Goal: Information Seeking & Learning: Learn about a topic

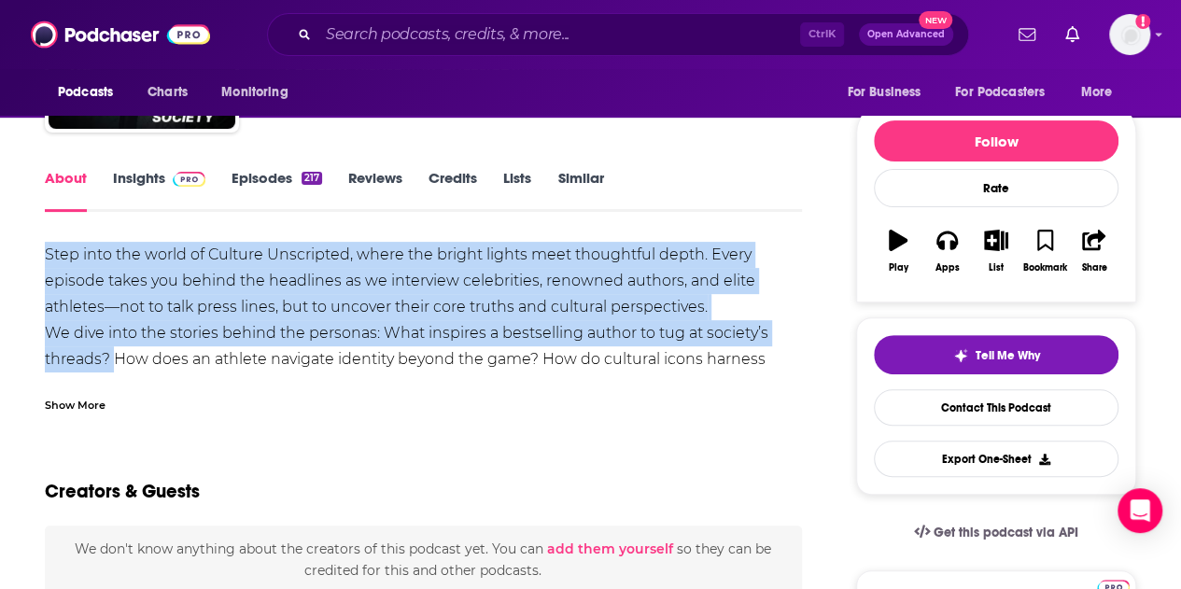
drag, startPoint x: 43, startPoint y: 250, endPoint x: 101, endPoint y: 381, distance: 143.0
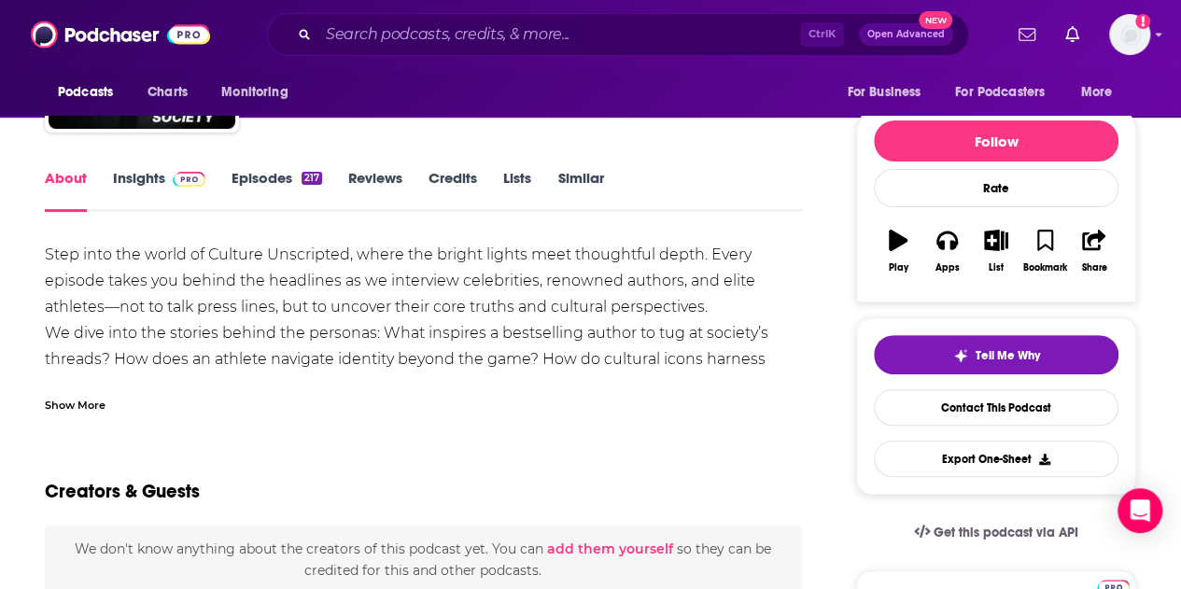
click at [90, 402] on div "Show More" at bounding box center [75, 404] width 61 height 18
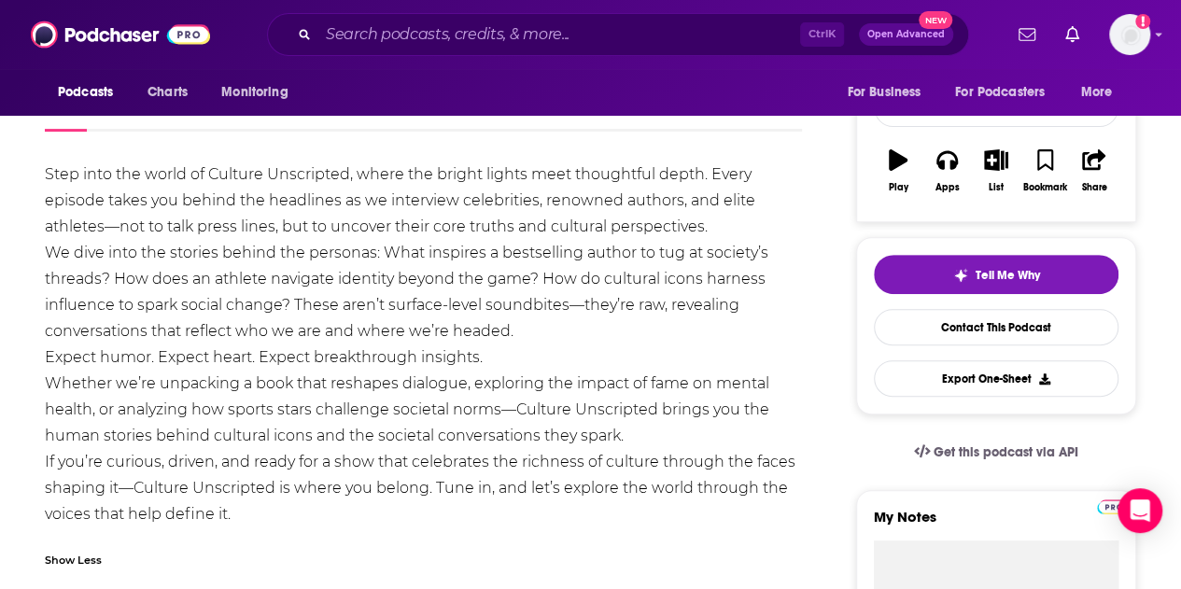
scroll to position [280, 0]
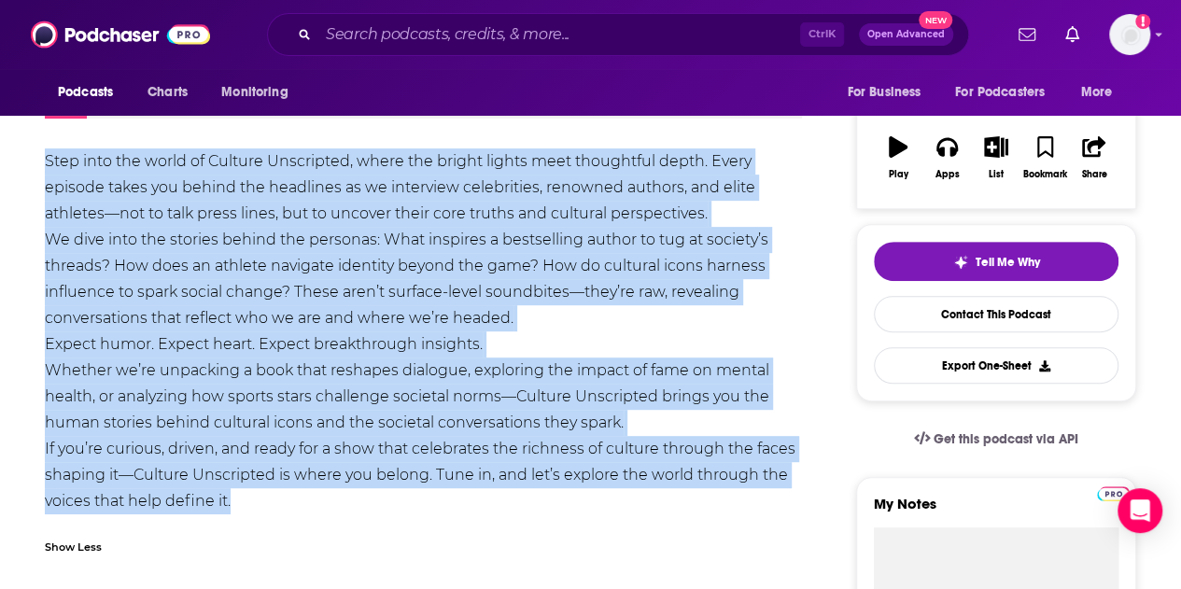
drag, startPoint x: 254, startPoint y: 495, endPoint x: 4, endPoint y: 148, distance: 427.3
copy div "Lore ipsu dol sitam co Adipisc Elitseddoe, tempo inc utlabo etdolo magn aliquae…"
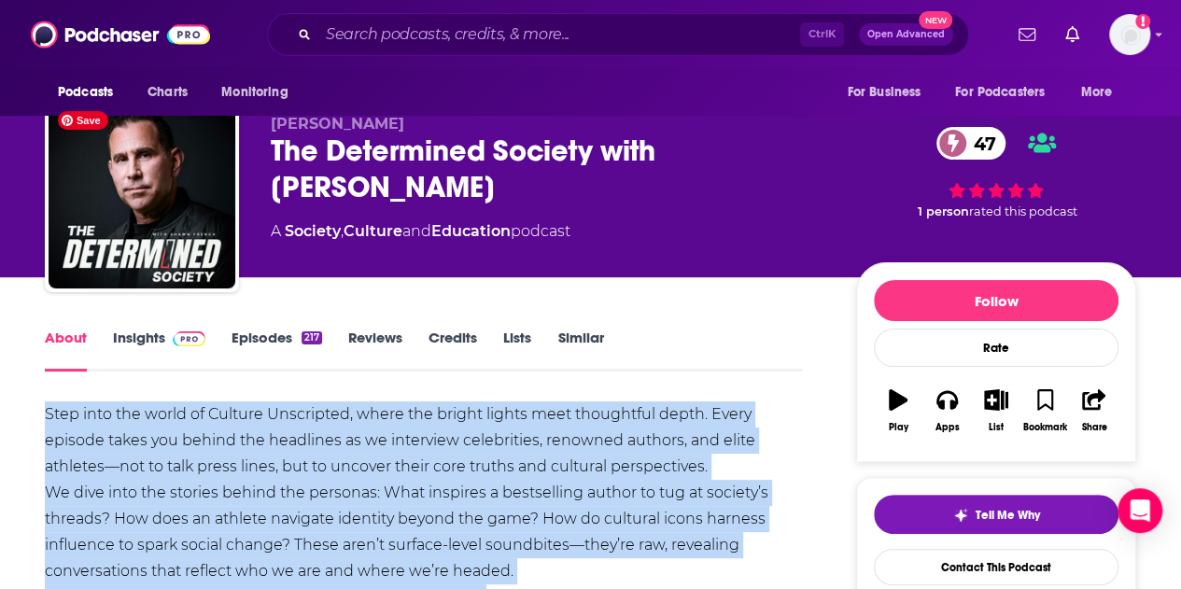
scroll to position [0, 0]
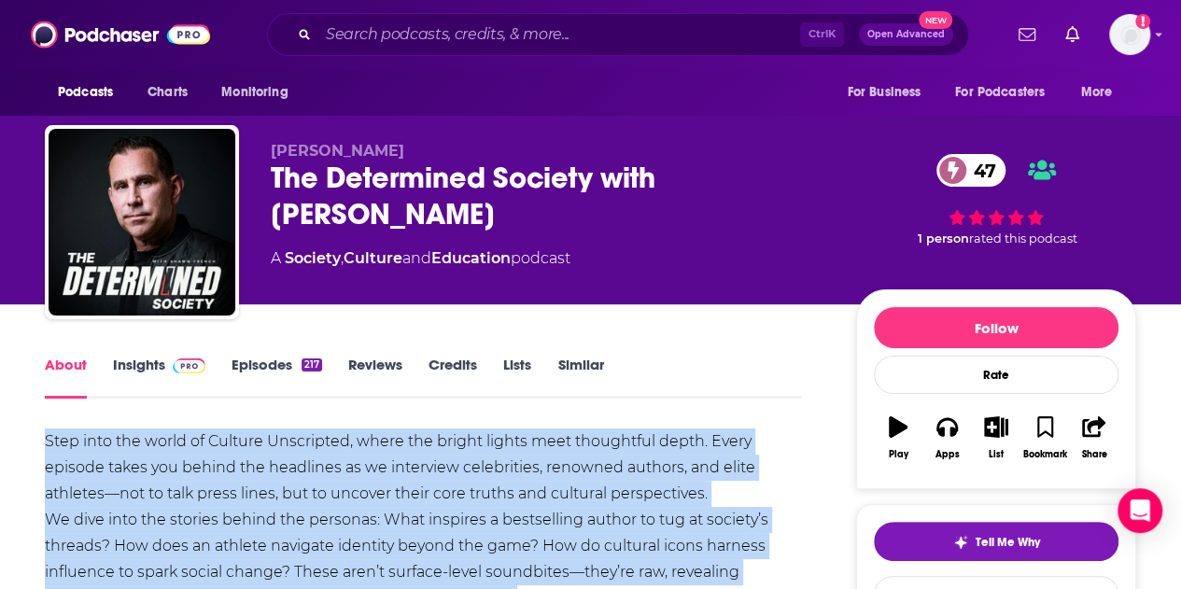
click at [252, 364] on link "Episodes 217" at bounding box center [277, 377] width 91 height 43
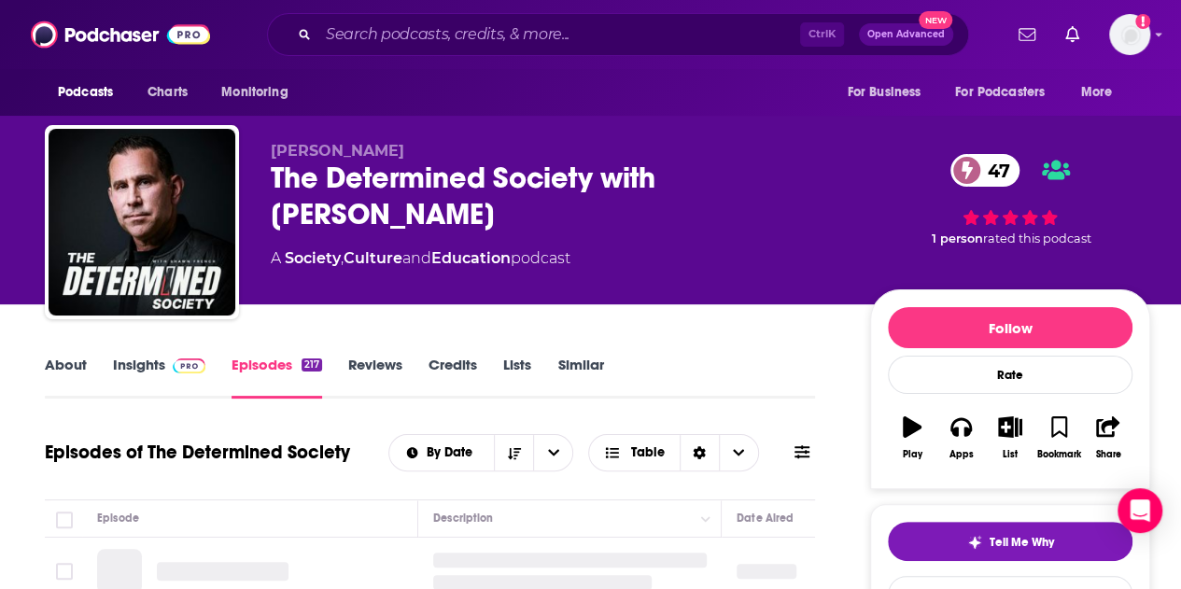
scroll to position [280, 0]
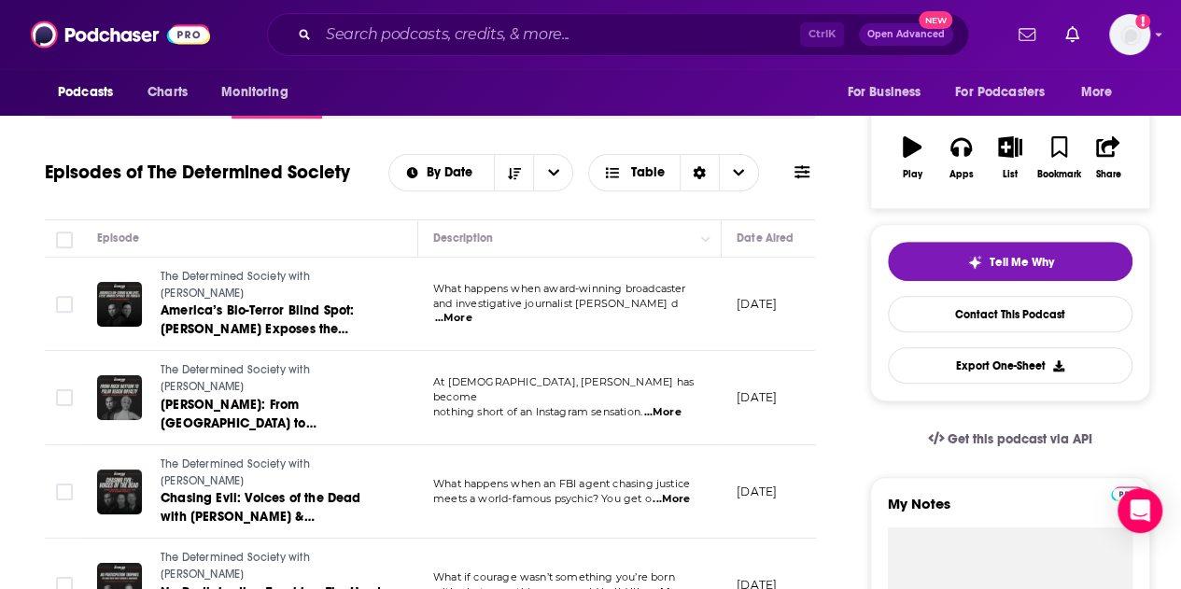
click at [472, 314] on span "...More" at bounding box center [453, 318] width 37 height 15
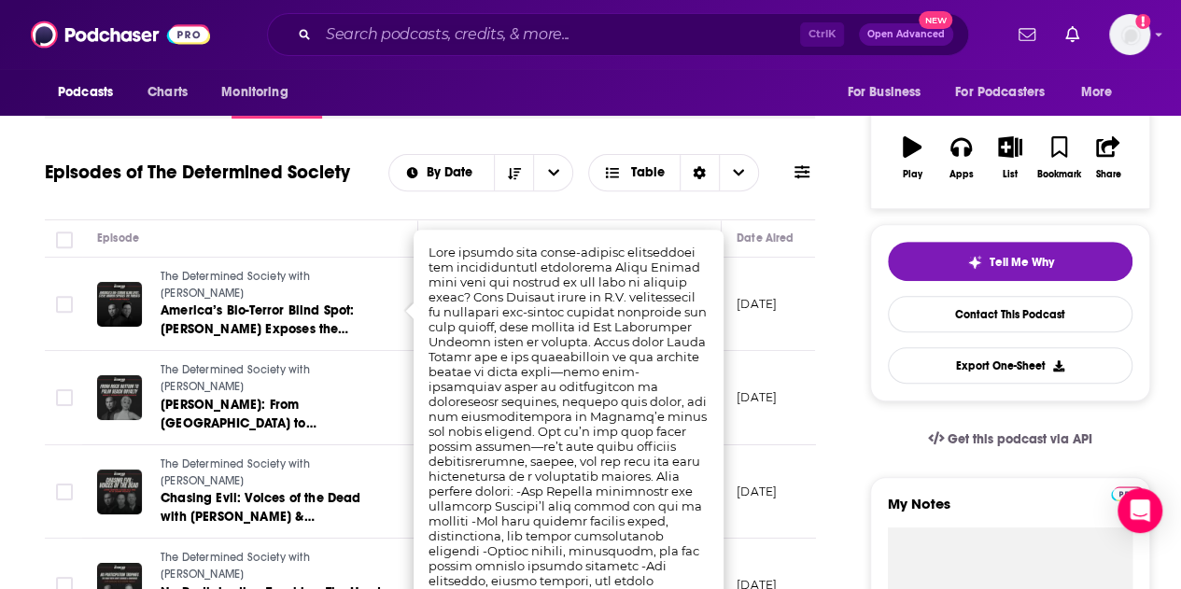
drag, startPoint x: 411, startPoint y: 430, endPoint x: 375, endPoint y: 430, distance: 35.5
click at [409, 430] on td "The Determined Society with [PERSON_NAME] [PERSON_NAME]: From Rock Bottom to [G…" at bounding box center [250, 398] width 336 height 94
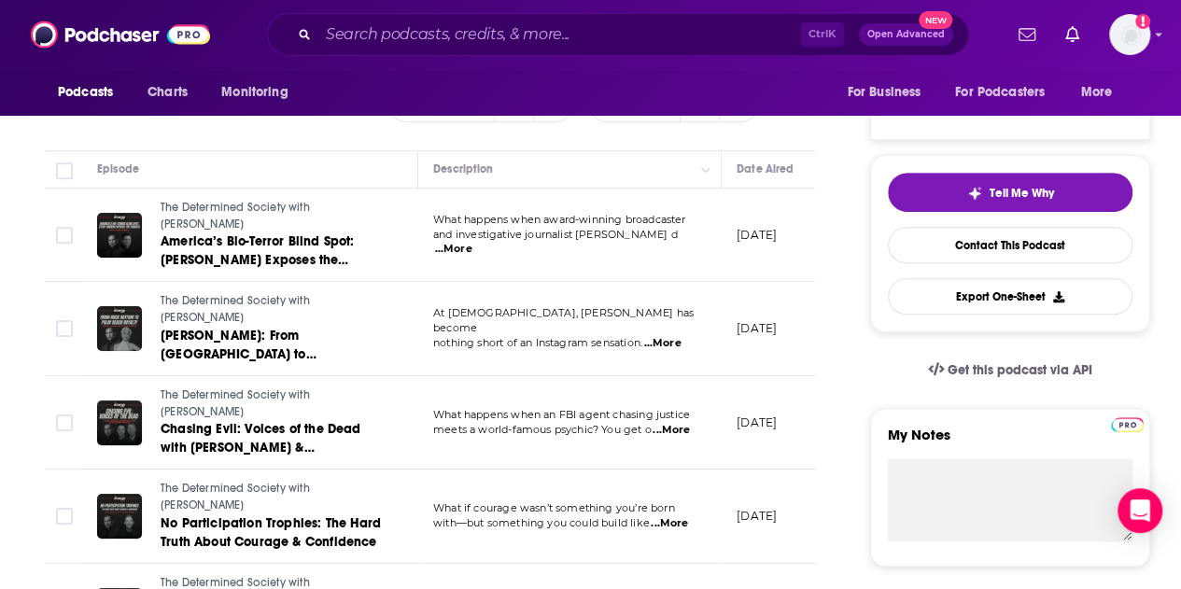
scroll to position [373, 0]
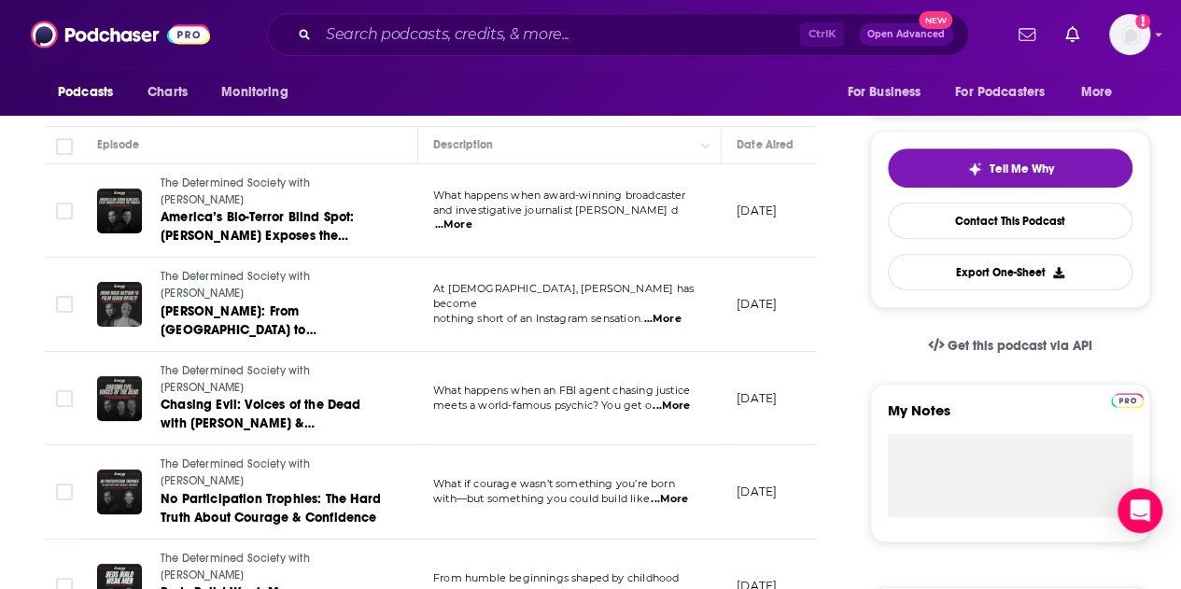
click at [683, 406] on span "...More" at bounding box center [671, 406] width 37 height 15
drag, startPoint x: 613, startPoint y: 201, endPoint x: 528, endPoint y: 235, distance: 90.9
click at [472, 221] on span "...More" at bounding box center [453, 225] width 37 height 15
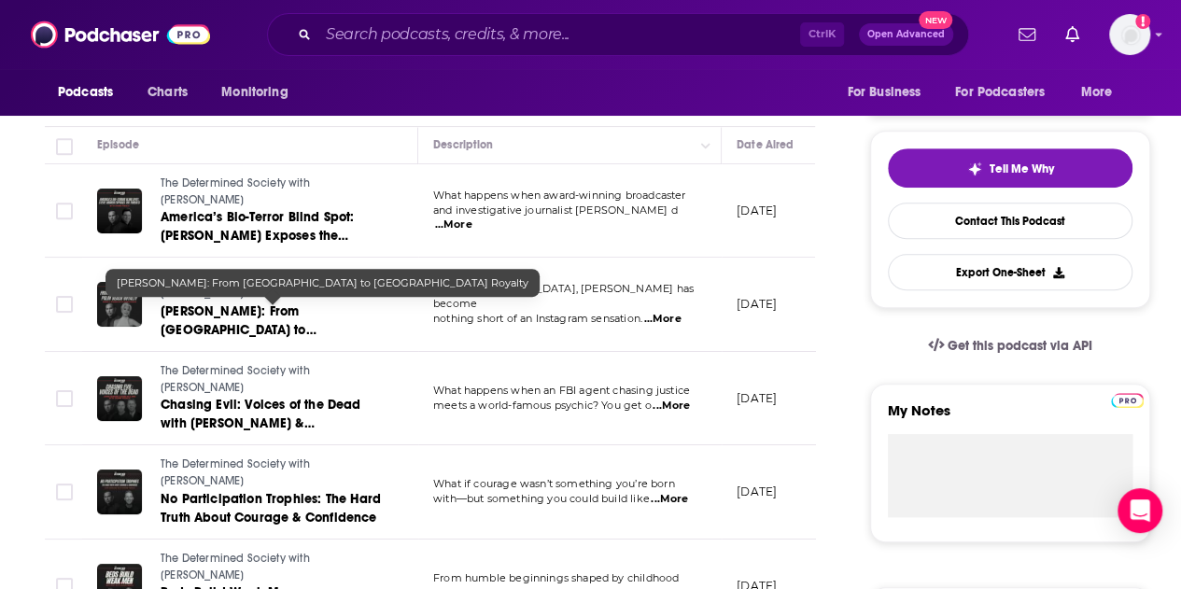
click at [339, 307] on span "[PERSON_NAME]: From [GEOGRAPHIC_DATA] to [GEOGRAPHIC_DATA] Royalty" at bounding box center [250, 329] width 178 height 53
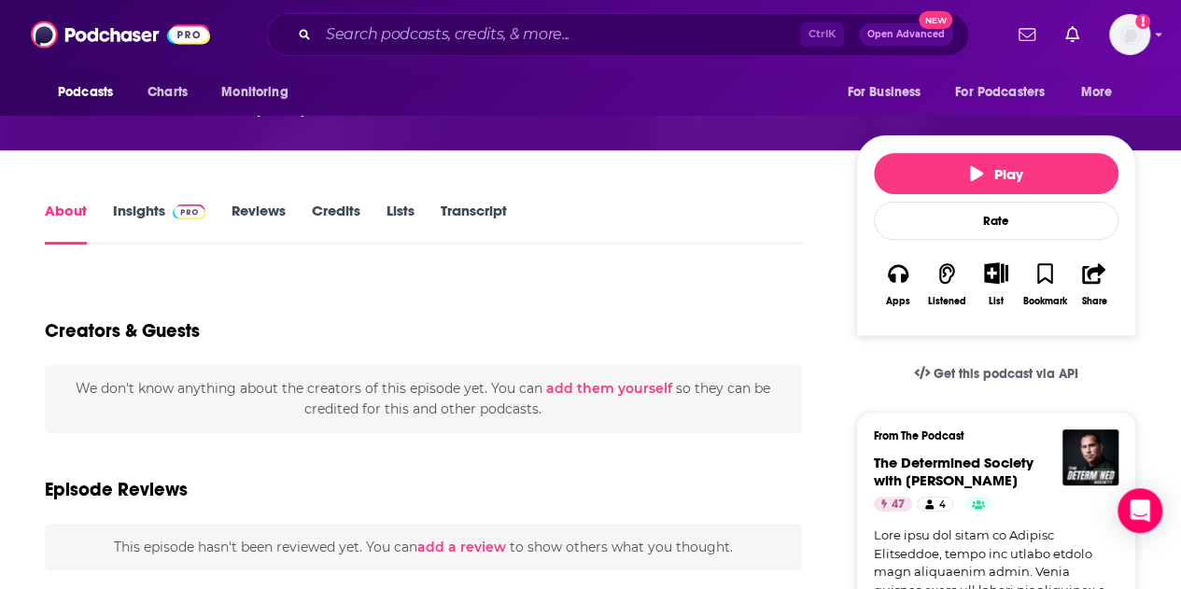
scroll to position [373, 0]
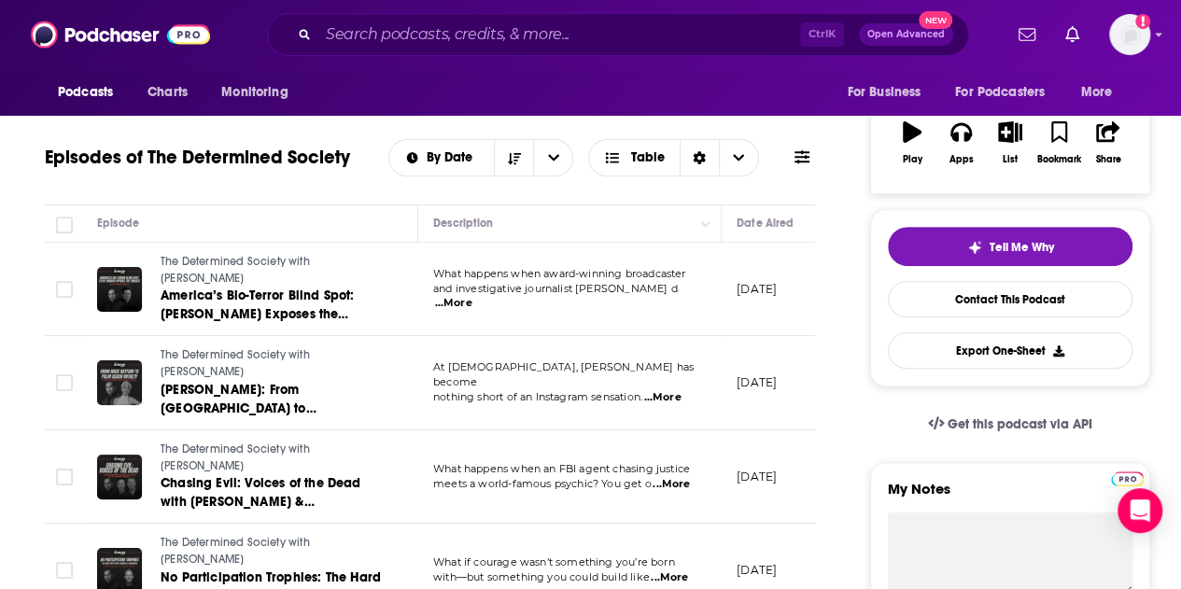
scroll to position [373, 0]
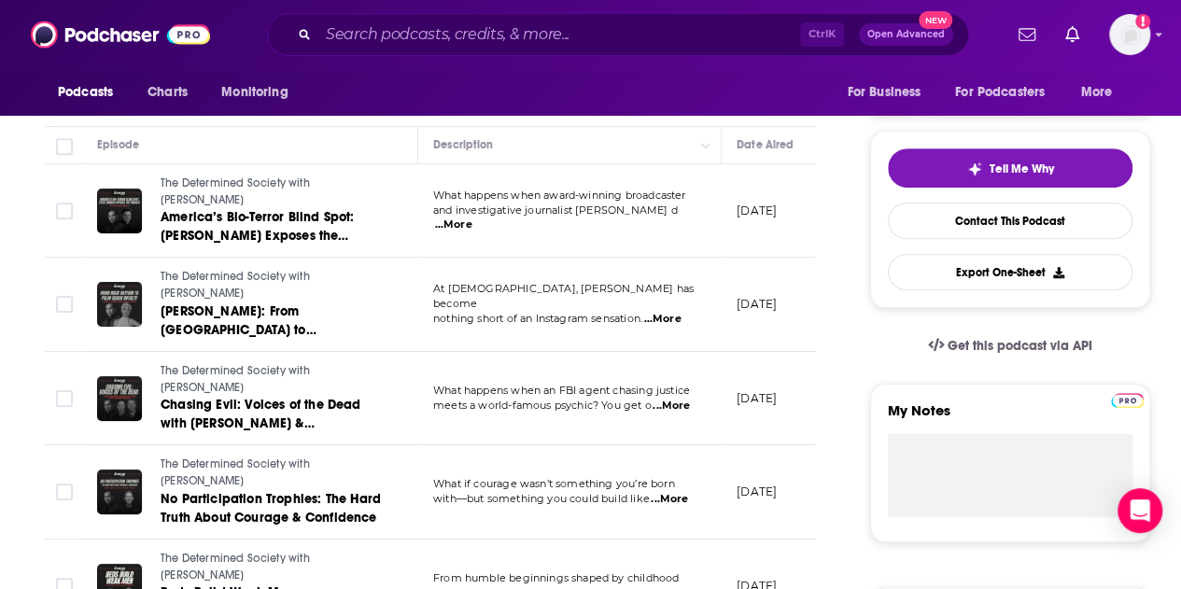
click at [678, 401] on span "...More" at bounding box center [671, 406] width 37 height 15
click at [676, 316] on span "...More" at bounding box center [661, 319] width 37 height 15
click at [674, 403] on span "...More" at bounding box center [671, 406] width 37 height 15
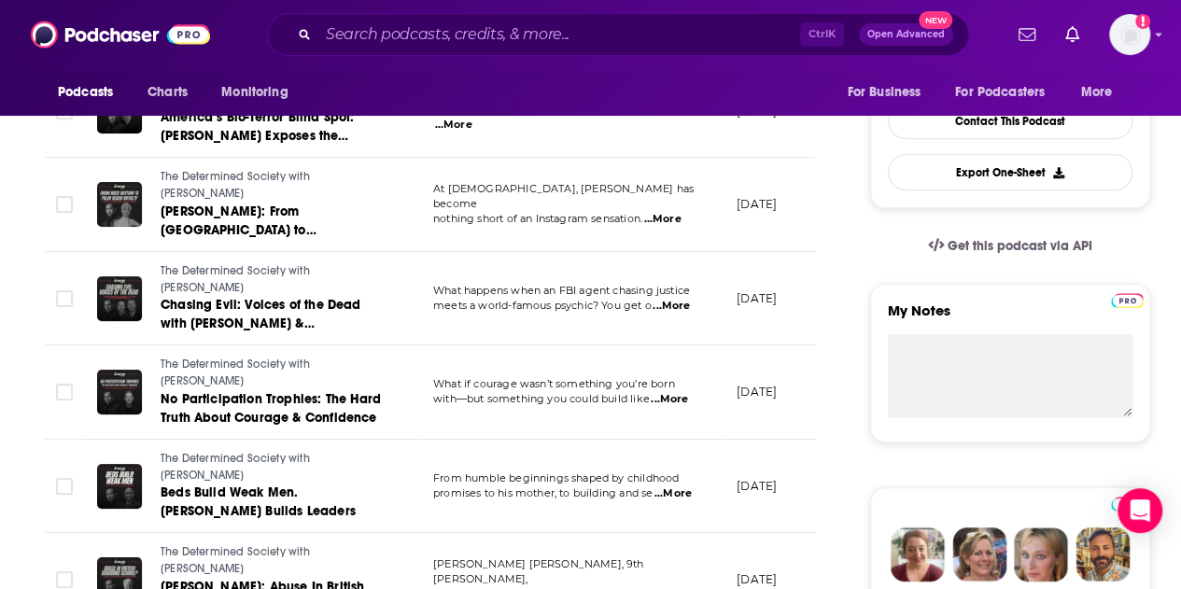
scroll to position [560, 0]
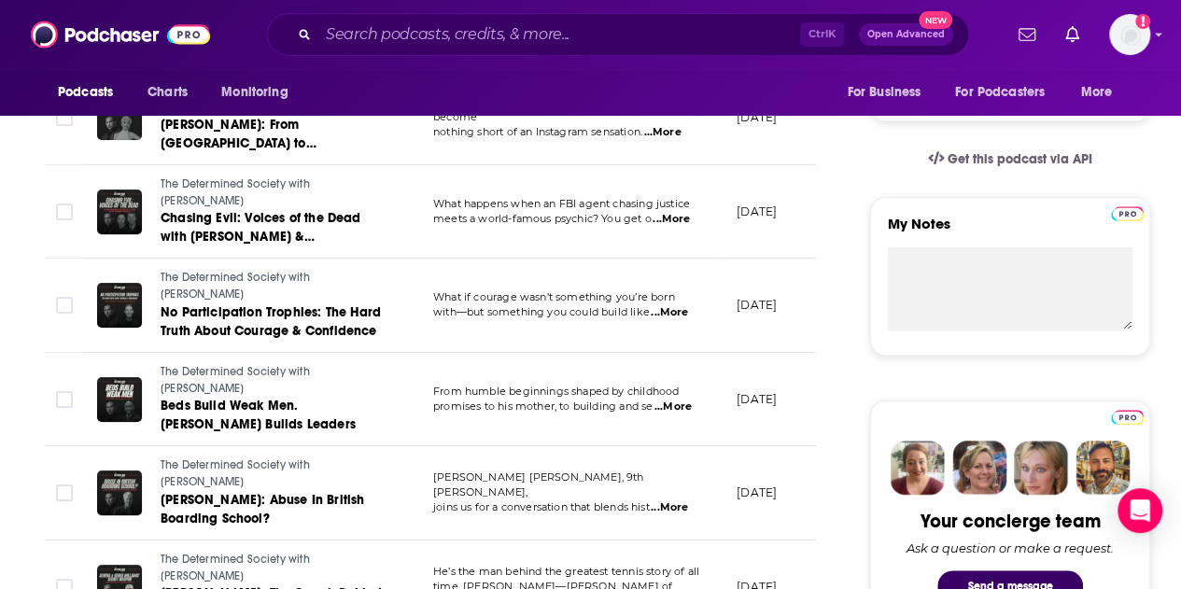
click at [675, 314] on span "...More" at bounding box center [669, 312] width 37 height 15
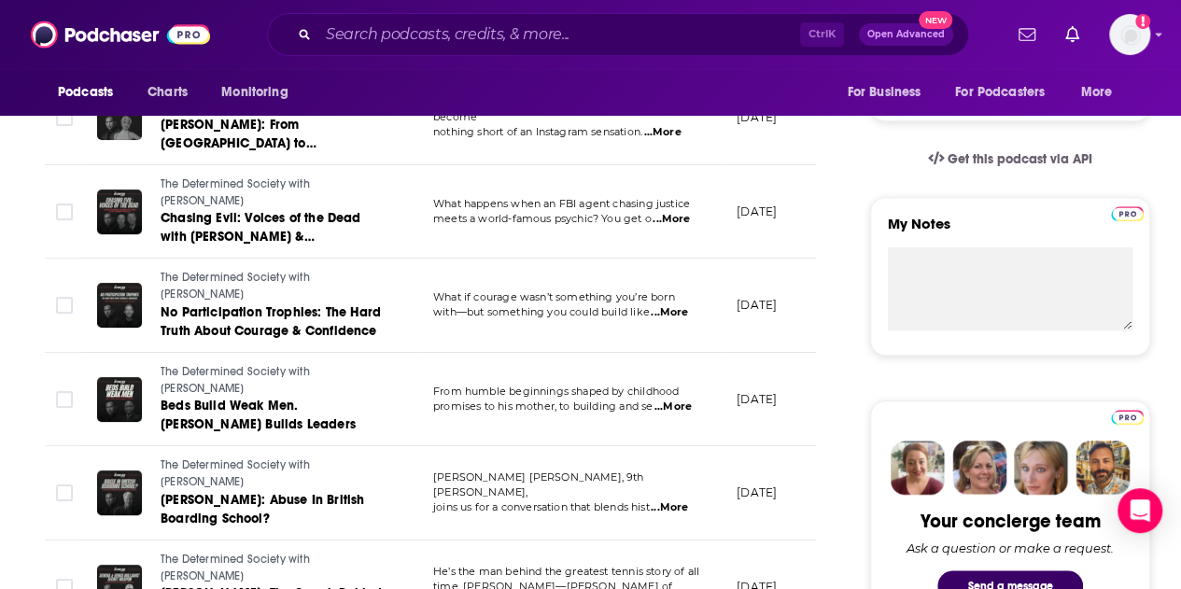
click at [677, 402] on span "...More" at bounding box center [673, 407] width 37 height 15
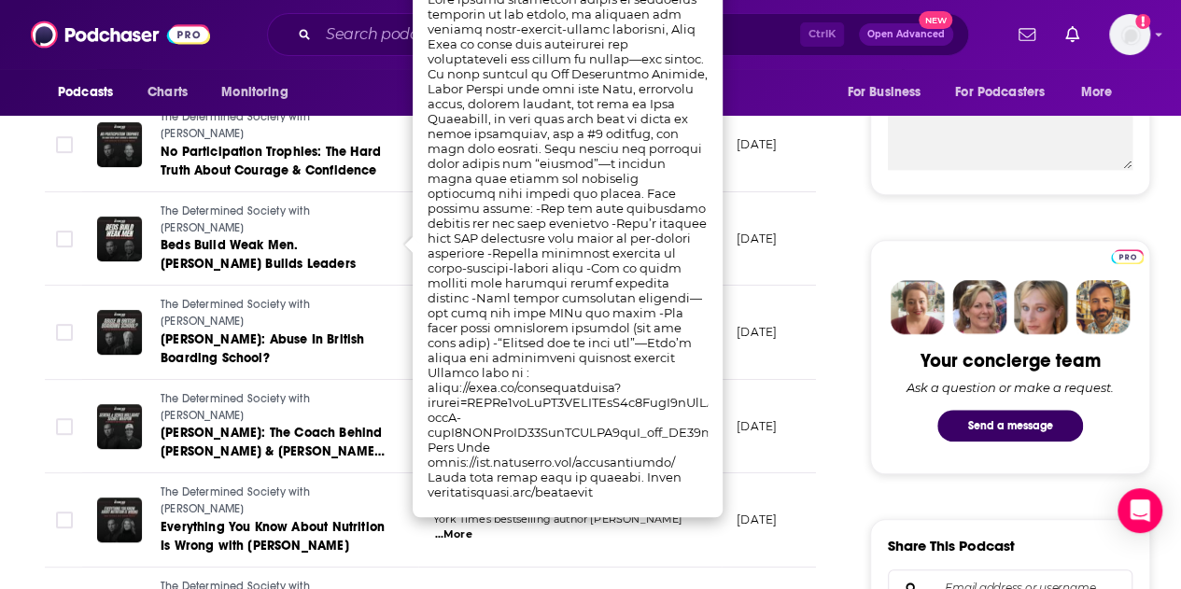
scroll to position [747, 0]
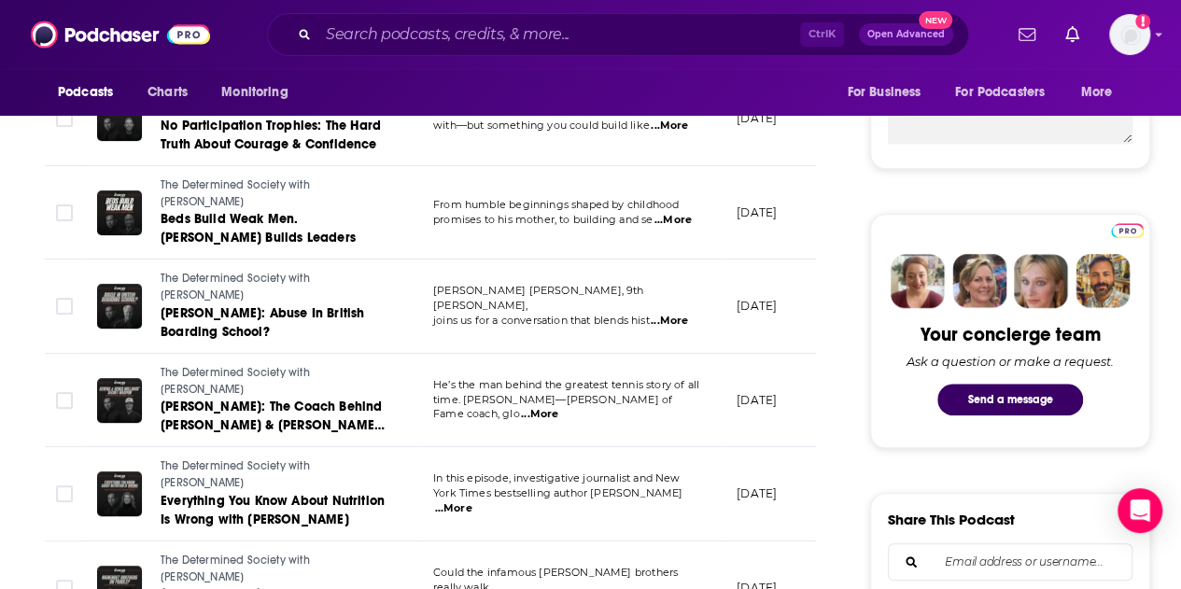
click at [679, 315] on span "...More" at bounding box center [669, 321] width 37 height 15
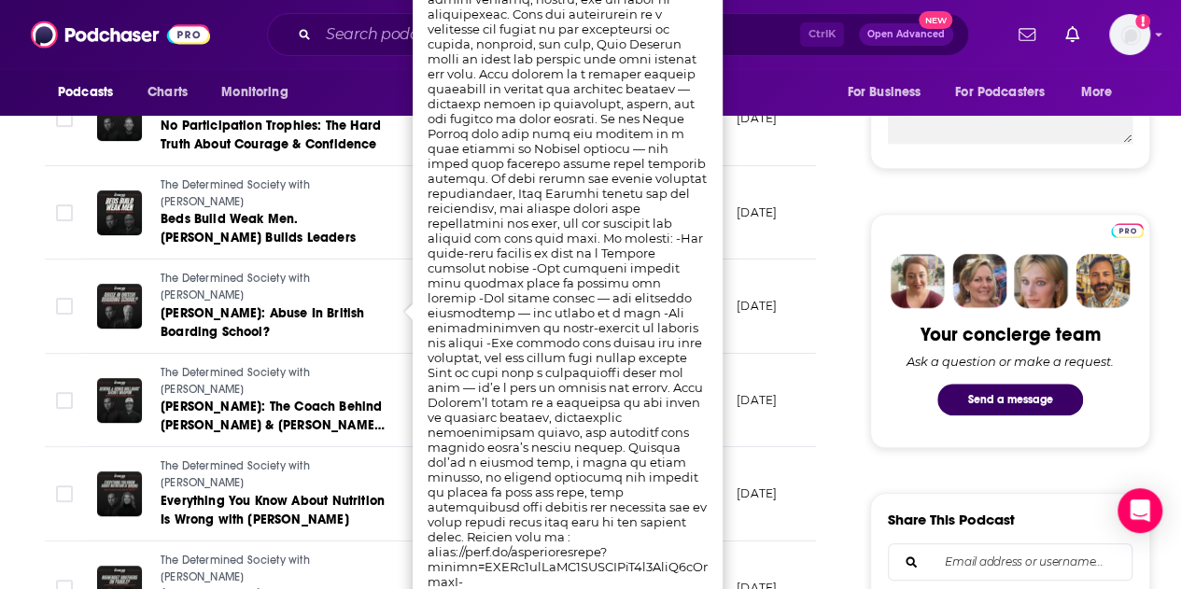
scroll to position [654, 0]
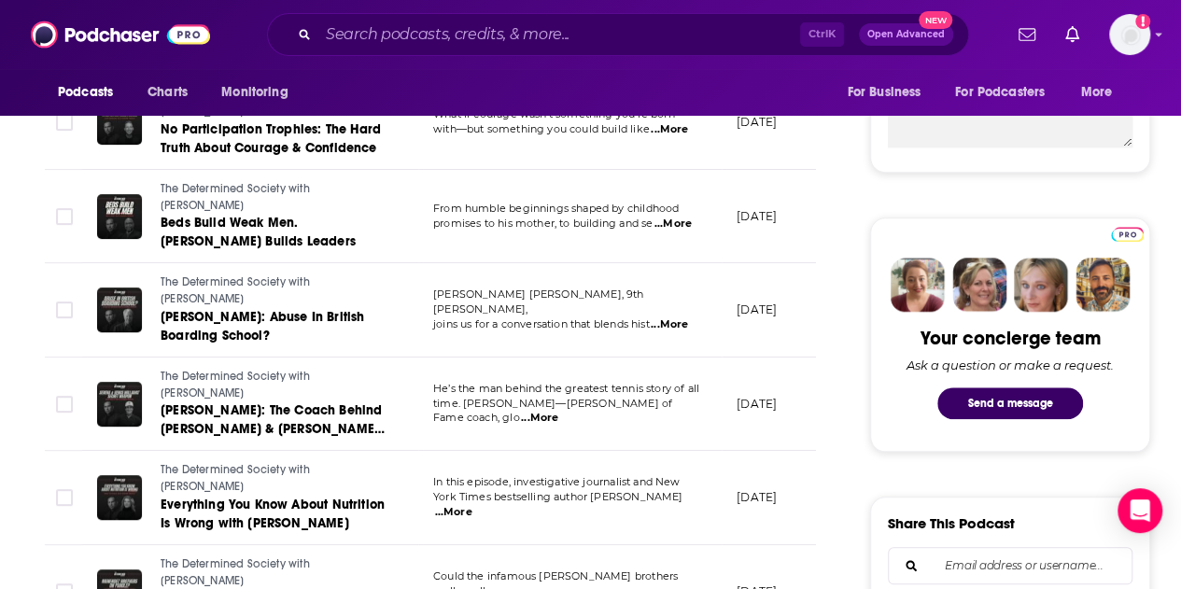
scroll to position [840, 0]
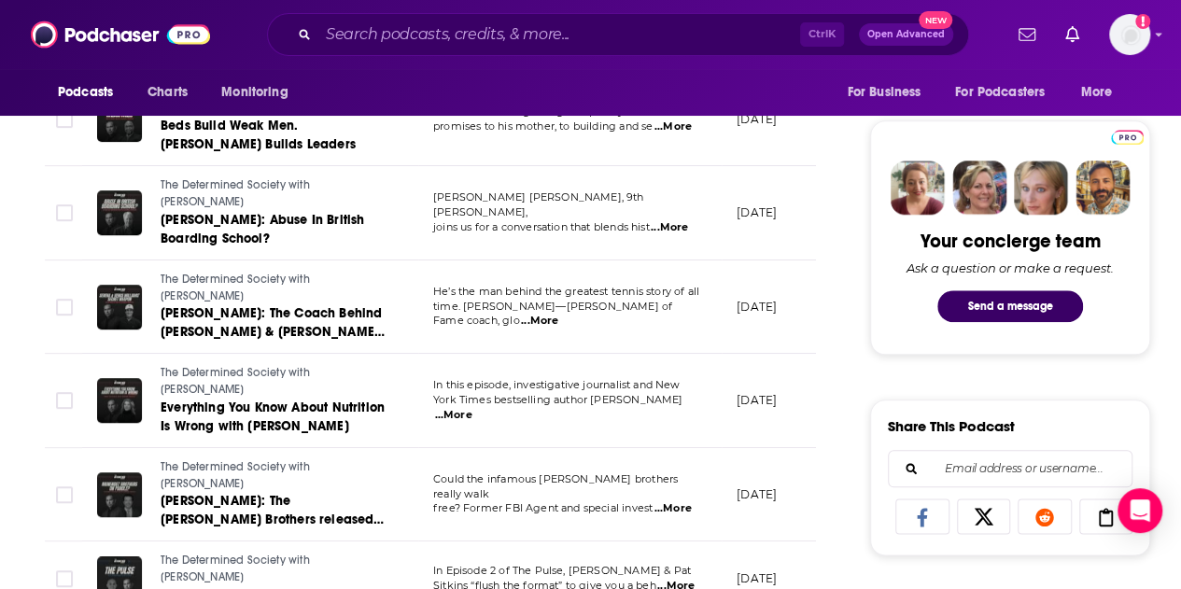
click at [558, 314] on span "...More" at bounding box center [539, 321] width 37 height 15
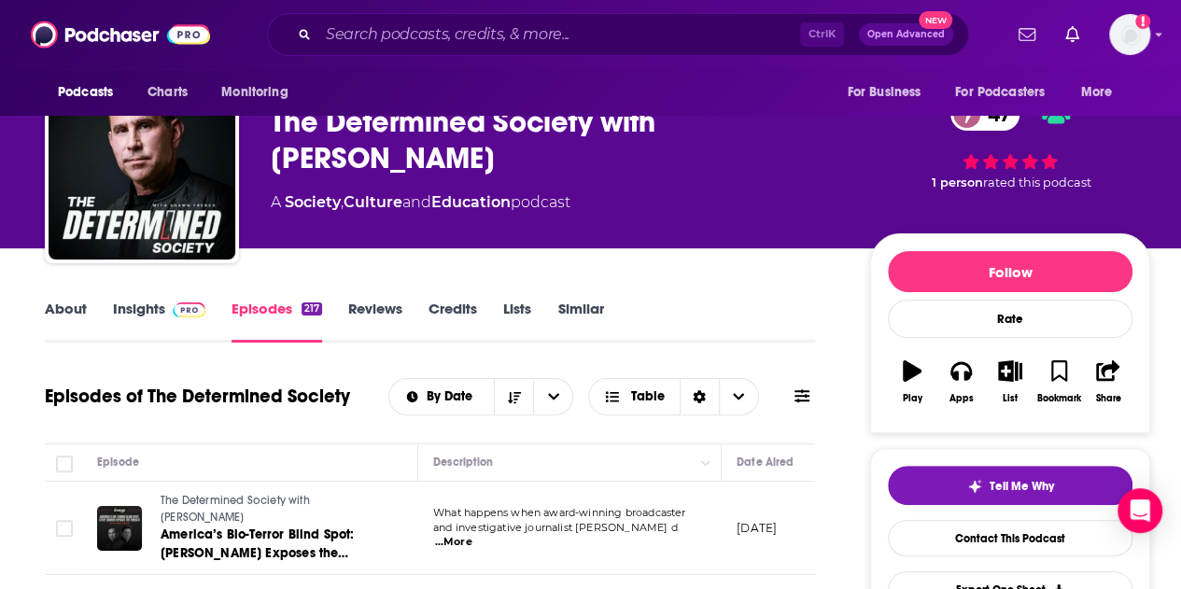
scroll to position [0, 0]
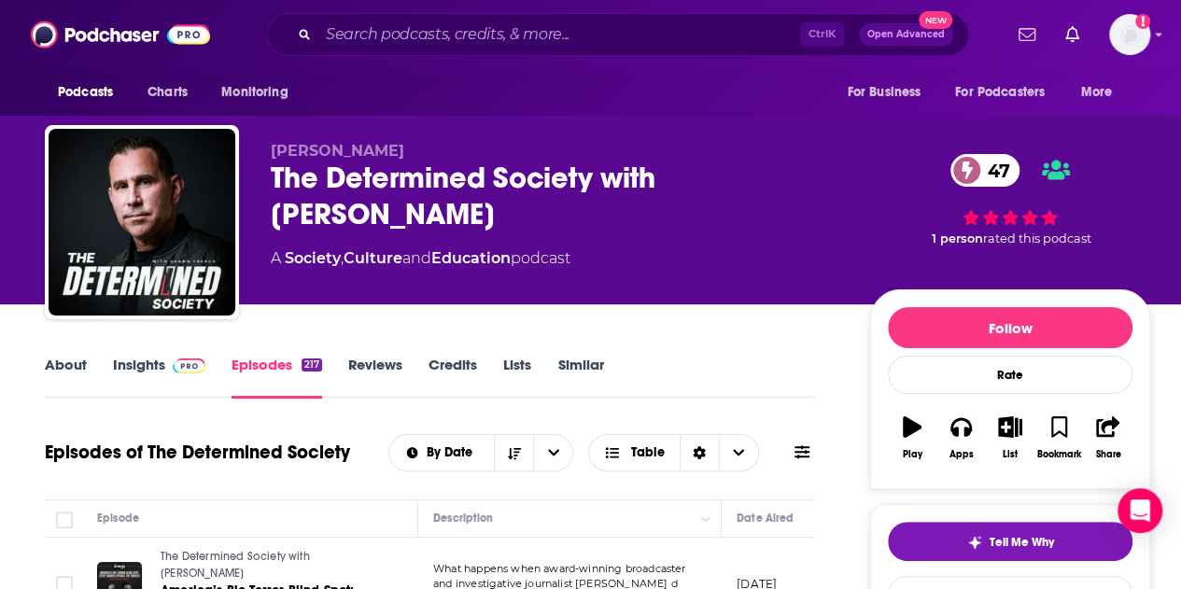
click at [583, 367] on link "Similar" at bounding box center [580, 377] width 46 height 43
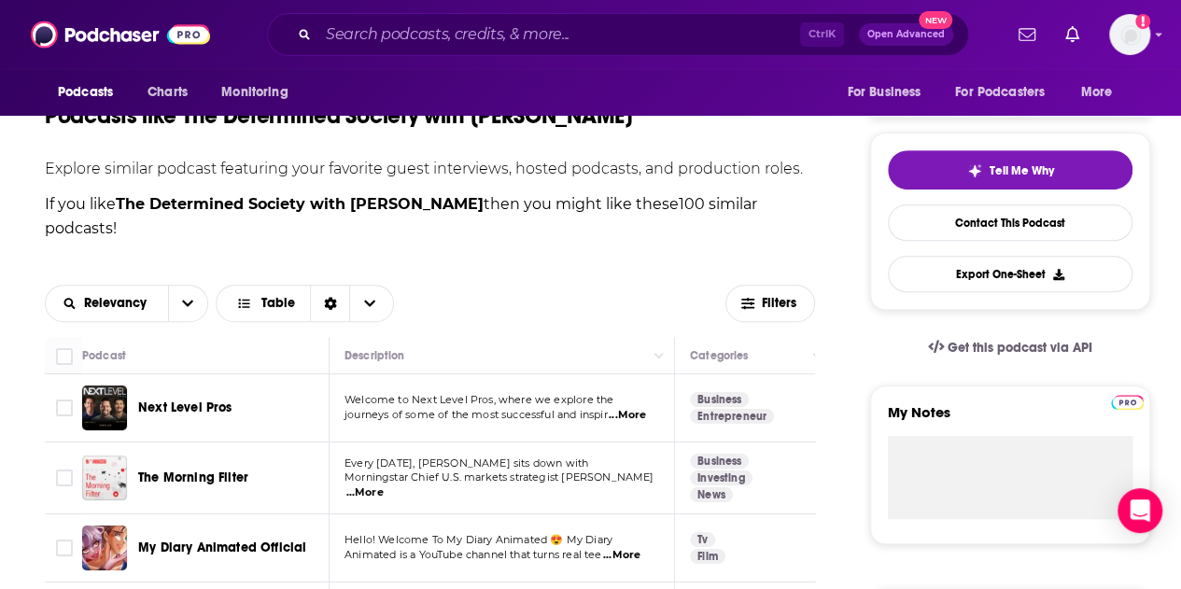
scroll to position [465, 0]
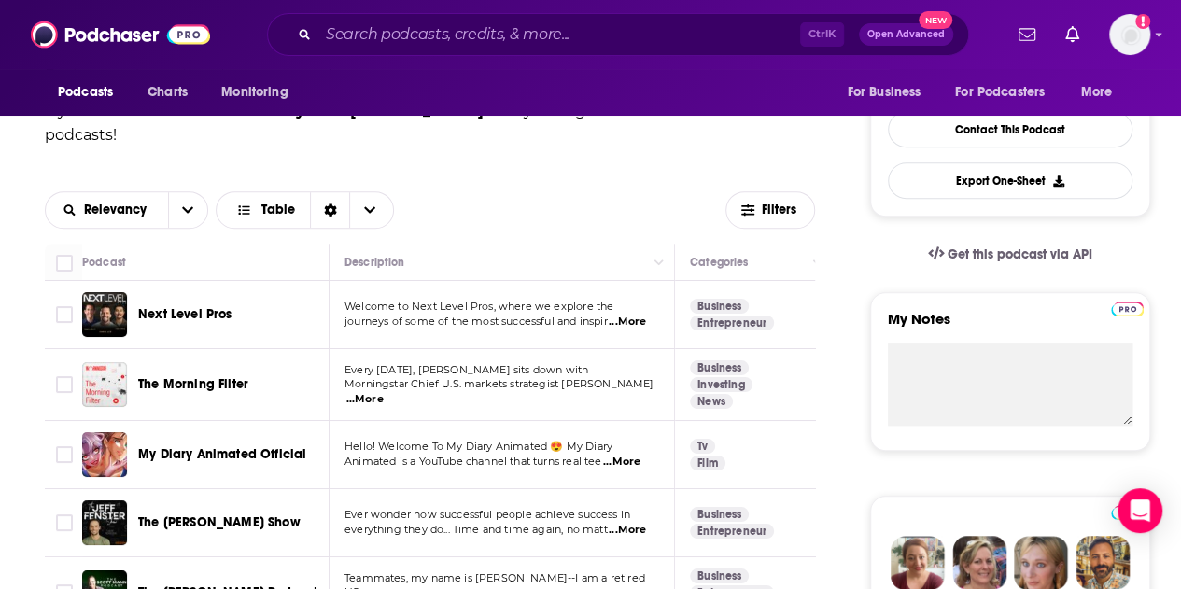
click at [637, 322] on span "...More" at bounding box center [627, 322] width 37 height 15
click at [190, 314] on span "Next Level Pros" at bounding box center [185, 314] width 94 height 16
